Goal: Task Accomplishment & Management: Manage account settings

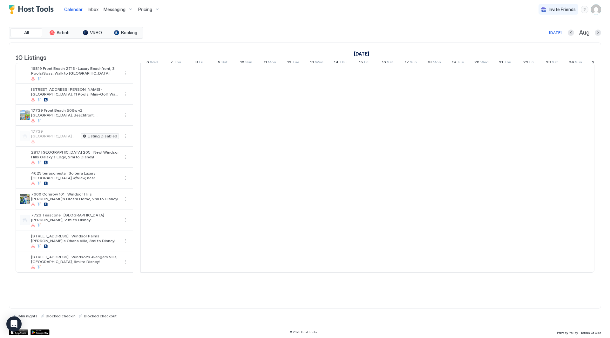
scroll to position [0, 353]
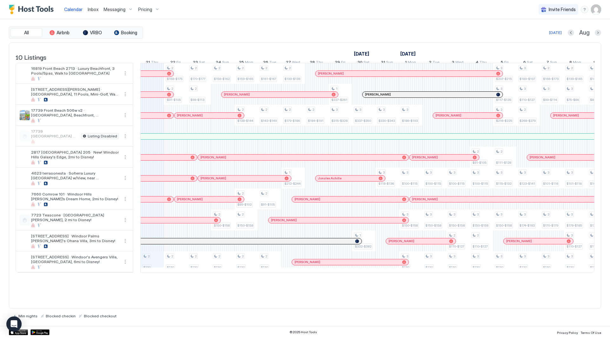
click at [94, 11] on span "Inbox" at bounding box center [93, 9] width 11 height 5
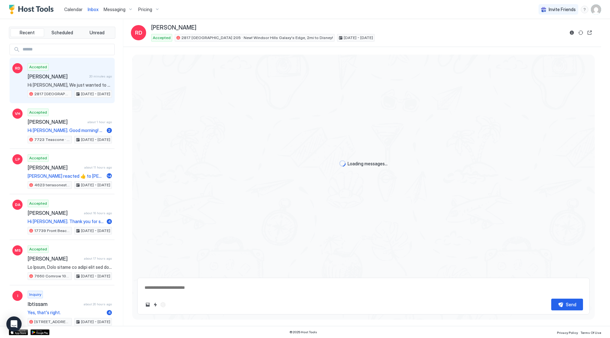
scroll to position [987, 0]
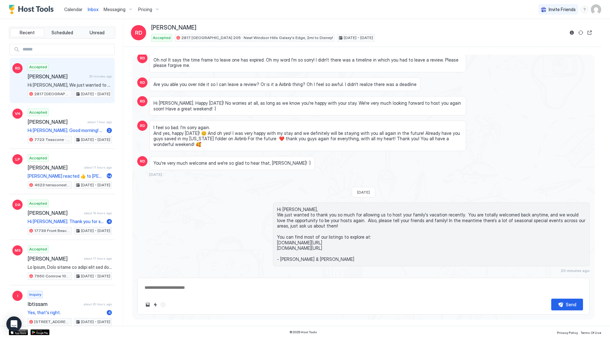
click at [145, 7] on div "Pricing" at bounding box center [149, 9] width 27 height 11
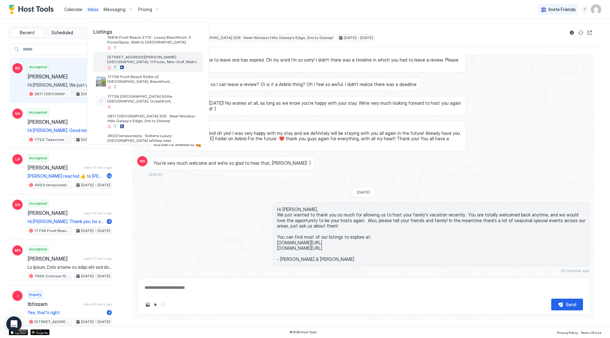
scroll to position [64, 0]
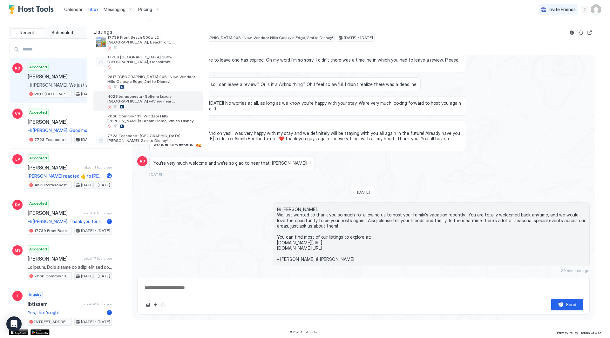
click at [151, 100] on span "4623 terrasonesta · Solterra Luxury [GEOGRAPHIC_DATA] w/View, near [GEOGRAPHIC_…" at bounding box center [153, 99] width 93 height 10
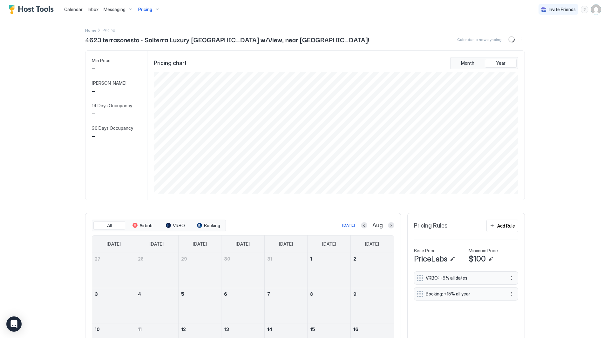
scroll to position [122, 366]
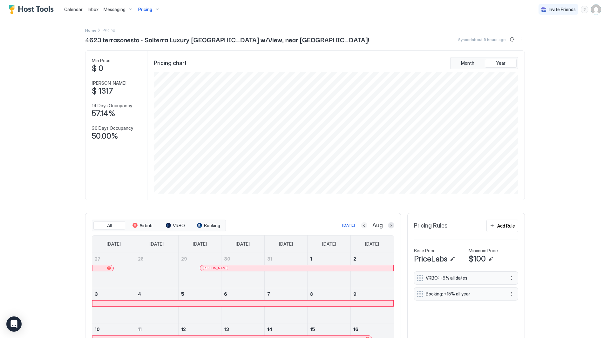
click at [361, 226] on button "Previous month" at bounding box center [364, 225] width 6 height 6
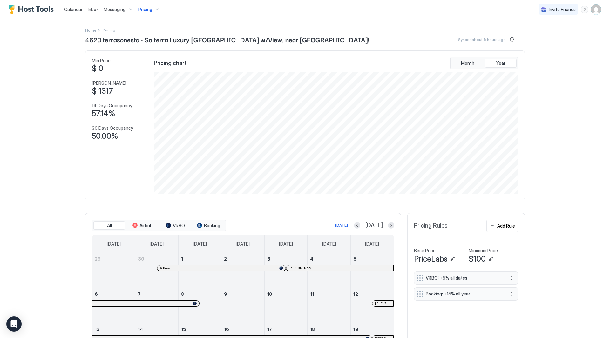
scroll to position [116, 0]
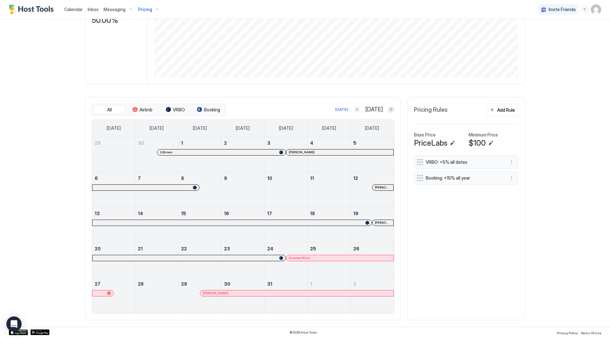
click at [360, 110] on button "Previous month" at bounding box center [357, 109] width 6 height 6
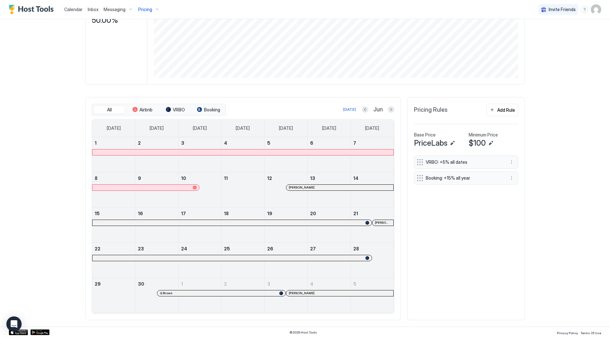
scroll to position [0, 0]
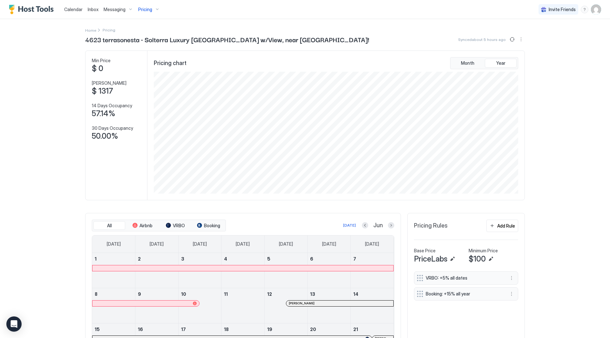
click at [152, 10] on div "Pricing" at bounding box center [149, 9] width 27 height 11
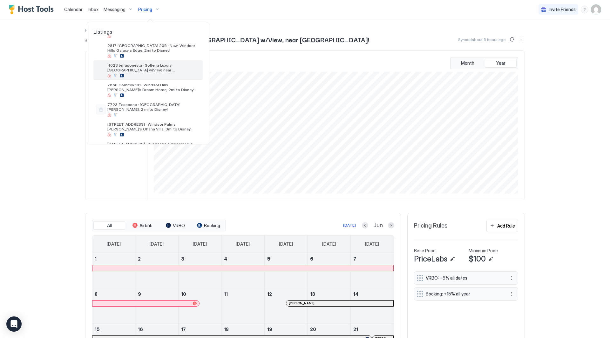
scroll to position [84, 0]
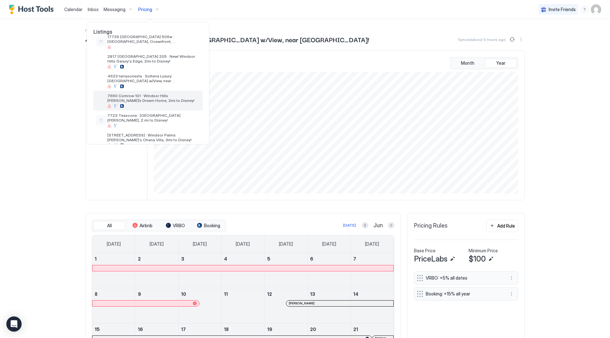
click at [160, 98] on span "7660 Comrow 101 · Windsor Hills [PERSON_NAME]’s Dream Home, 2mi to Disney!" at bounding box center [153, 98] width 93 height 10
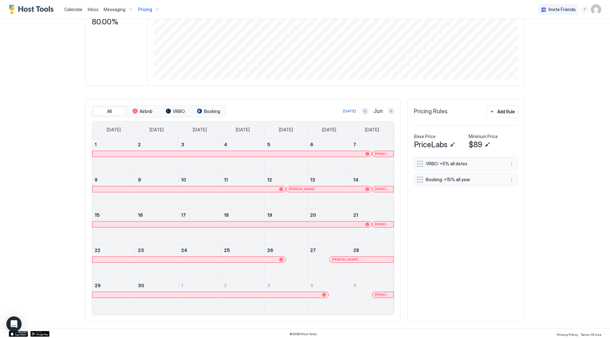
scroll to position [116, 0]
click at [388, 110] on button "Next month" at bounding box center [391, 109] width 6 height 6
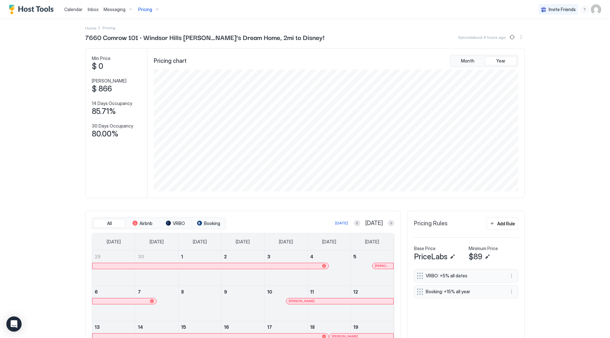
scroll to position [0, 0]
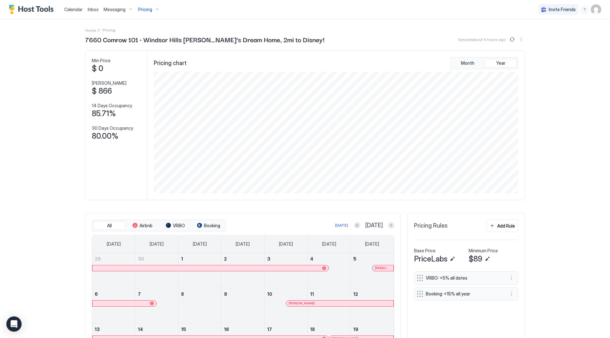
click at [589, 165] on div "Calendar Inbox Messaging Pricing Invite Friends RC Home Pricing 7660 Comrow 101…" at bounding box center [305, 169] width 610 height 338
click at [163, 44] on div "7660 Comrow 101 · Windsor Hills [PERSON_NAME]’s Dream Home, 2mi to Disney! Sync…" at bounding box center [305, 239] width 440 height 408
click at [95, 12] on span "Inbox" at bounding box center [93, 9] width 11 height 5
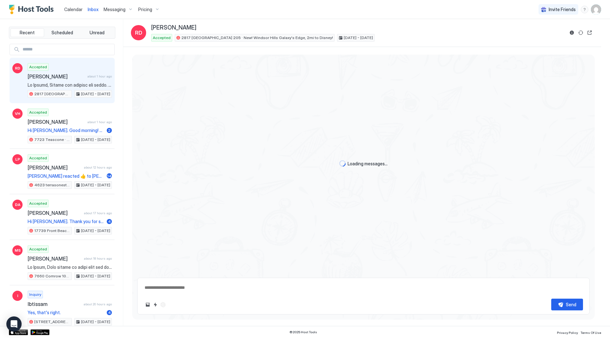
type textarea "*"
